Goal: Information Seeking & Learning: Learn about a topic

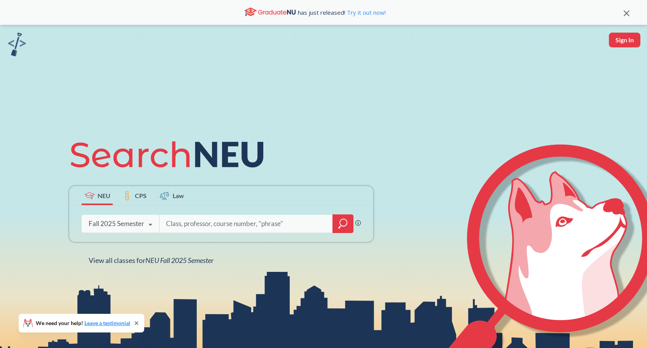
click at [249, 222] on input "search" at bounding box center [246, 224] width 162 height 16
click at [246, 226] on input "search" at bounding box center [246, 224] width 162 height 16
type input "3"
type input "ENGW 3302"
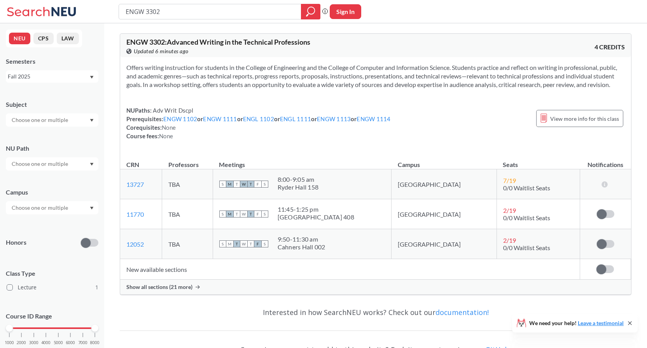
click at [161, 291] on span "Show all sections (21 more)" at bounding box center [159, 287] width 66 height 7
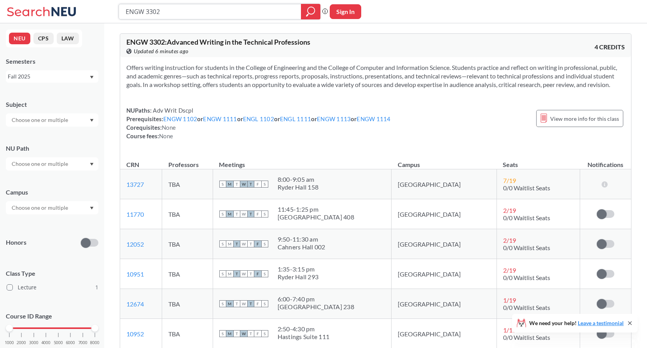
click at [163, 11] on input "ENGW 3302" at bounding box center [210, 11] width 171 height 13
type input "ENGW 3315"
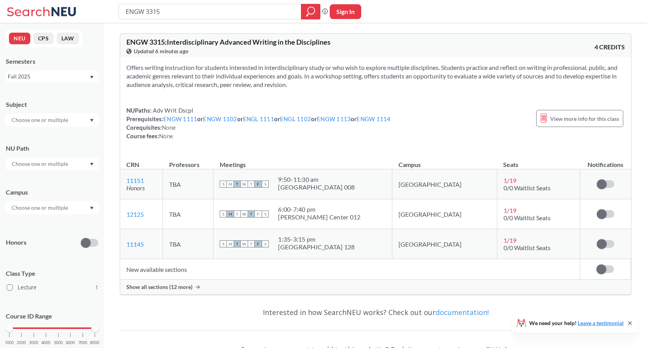
click at [160, 289] on span "Show all sections (12 more)" at bounding box center [159, 287] width 66 height 7
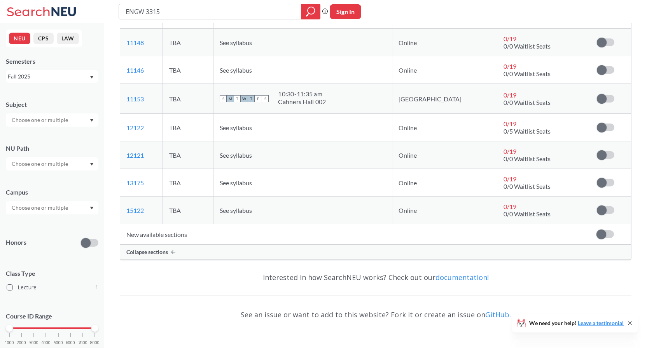
scroll to position [410, 0]
